Goal: Information Seeking & Learning: Check status

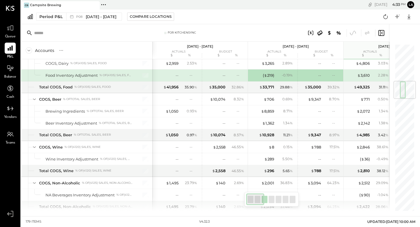
scroll to position [313, 0]
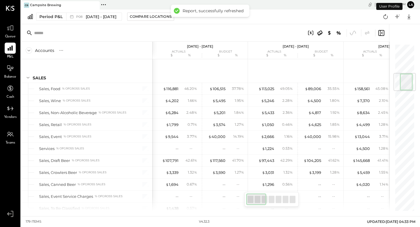
scroll to position [246, 0]
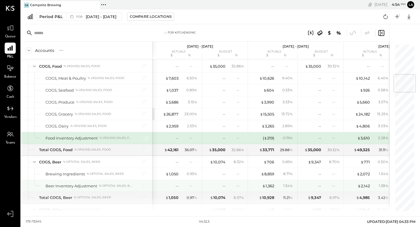
scroll to position [209, 0]
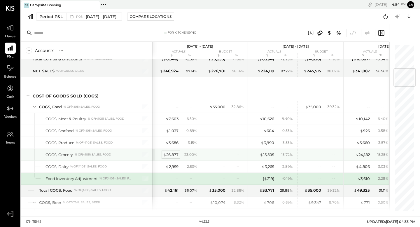
click at [172, 154] on div "$ 26,877" at bounding box center [170, 155] width 15 height 6
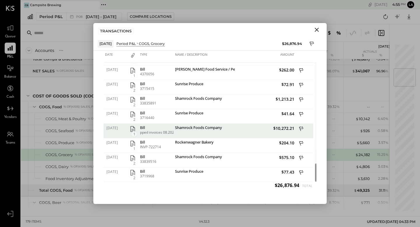
click at [320, 29] on icon "Close" at bounding box center [317, 29] width 7 height 7
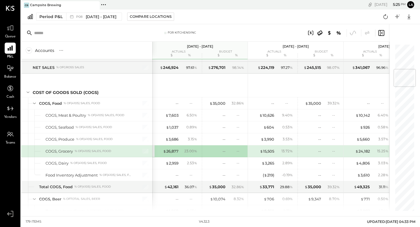
scroll to position [212, 0]
